Goal: Obtain resource: Download file/media

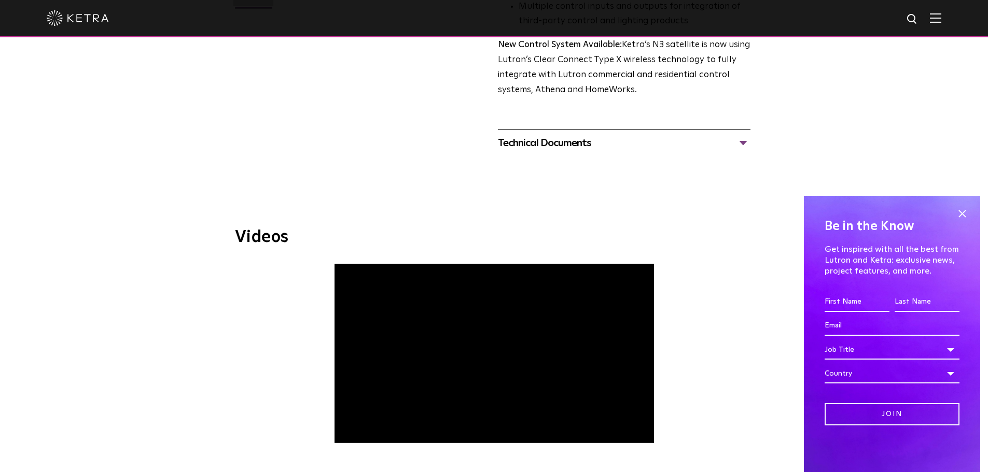
scroll to position [220, 0]
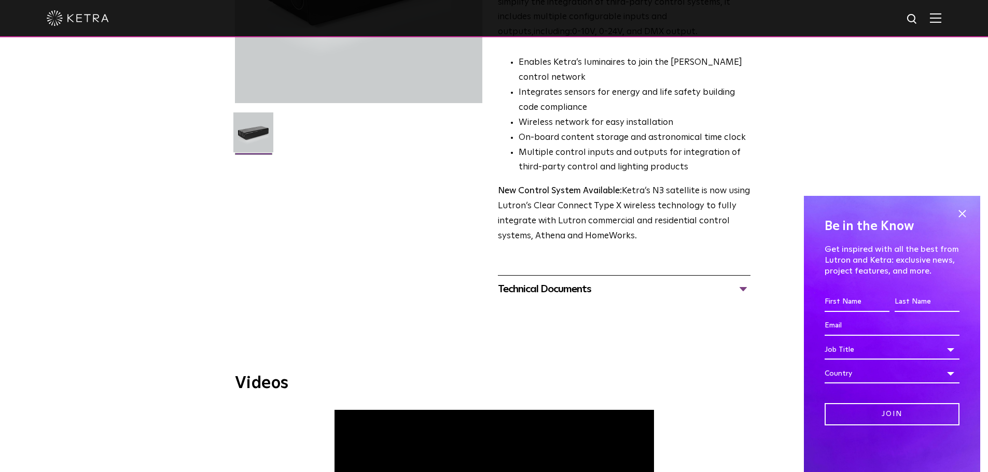
click at [573, 288] on div "Technical Documents" at bounding box center [624, 289] width 253 height 17
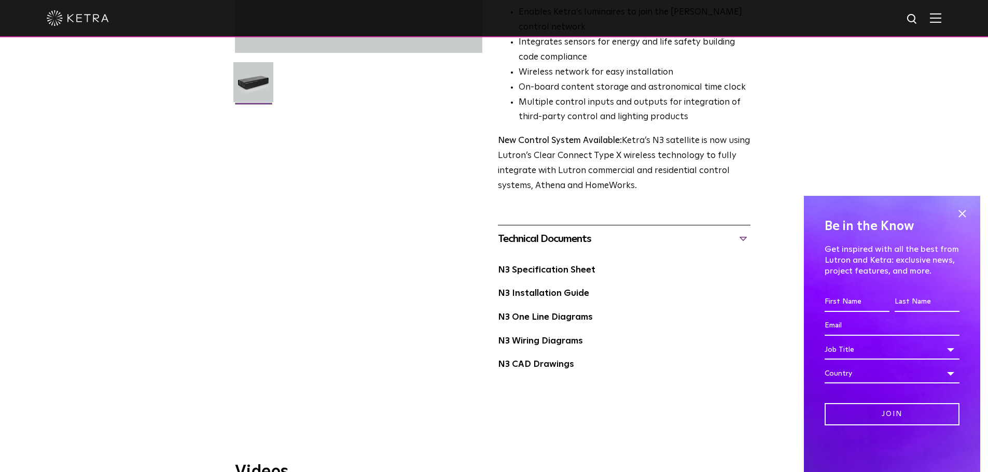
scroll to position [324, 0]
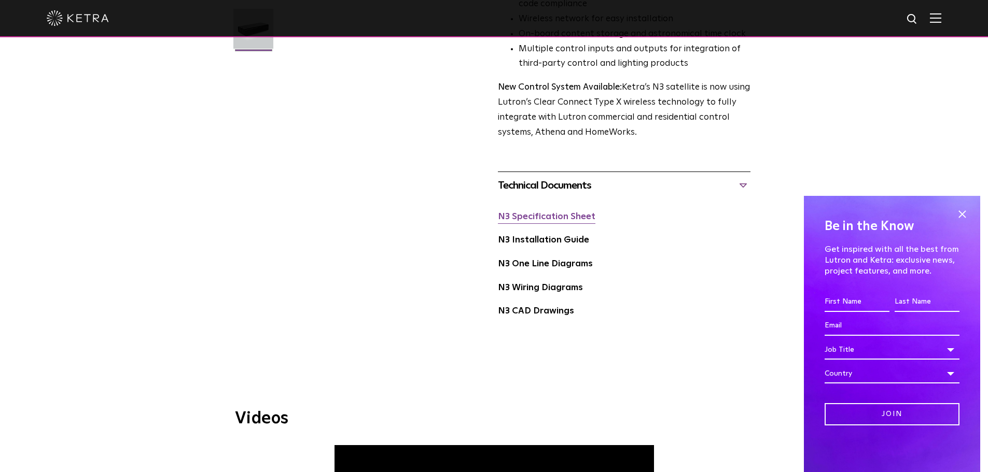
click at [561, 217] on link "N3 Specification Sheet" at bounding box center [546, 217] width 97 height 9
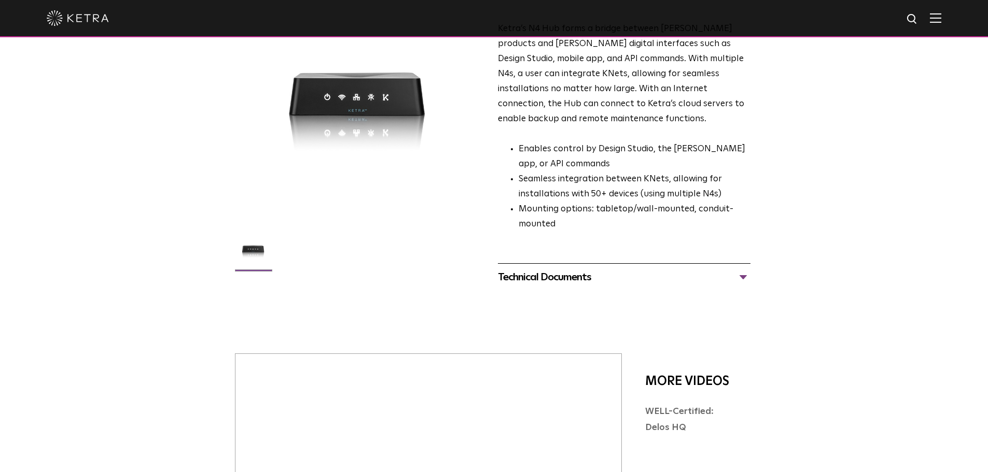
scroll to position [104, 0]
click at [563, 269] on div "Technical Documents" at bounding box center [624, 277] width 253 height 17
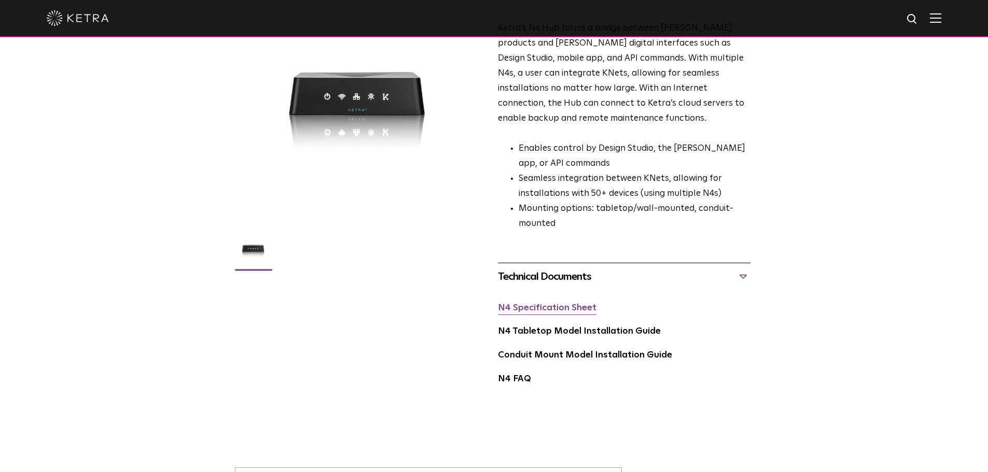
click at [545, 304] on link "N4 Specification Sheet" at bounding box center [547, 308] width 99 height 9
